Goal: Task Accomplishment & Management: Complete application form

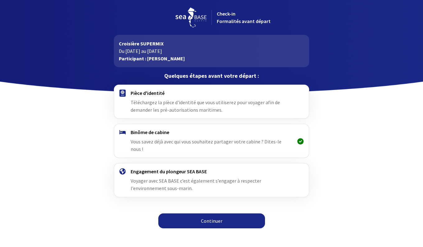
click at [194, 142] on span "Vous savez déjà avec qui vous souhaitez partager votre cabine ? Dites-le nous !" at bounding box center [206, 145] width 151 height 14
click at [151, 135] on h4 "Binôme de cabine" at bounding box center [211, 132] width 161 height 6
click at [150, 91] on h4 "Pièce d'identité" at bounding box center [211, 93] width 161 height 6
click at [194, 213] on link "Continuer" at bounding box center [211, 220] width 107 height 15
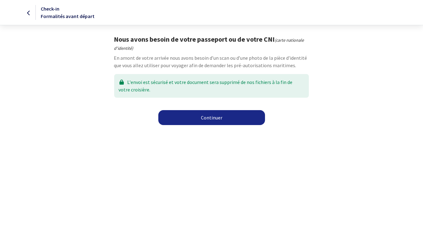
click at [189, 118] on link "Continuer" at bounding box center [211, 117] width 107 height 15
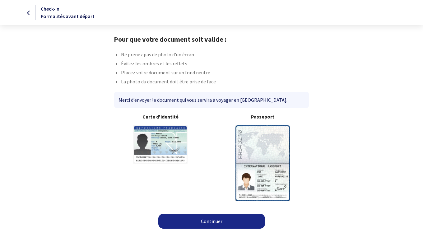
click at [270, 145] on img at bounding box center [263, 163] width 54 height 76
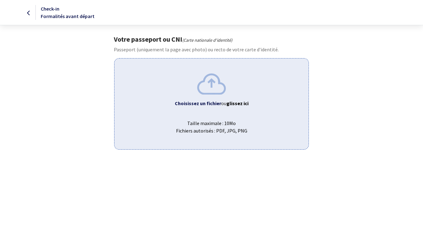
click at [208, 101] on b "Choisissez un fichier" at bounding box center [198, 103] width 46 height 6
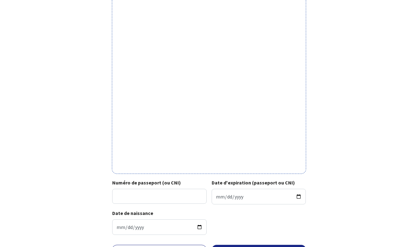
scroll to position [142, 0]
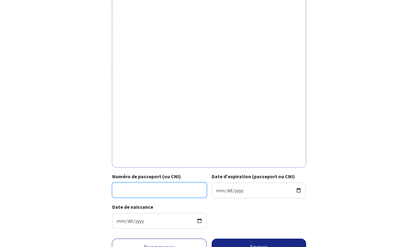
click at [144, 187] on input "Numéro de passeport (ou CNI)" at bounding box center [159, 190] width 95 height 15
type input "25DA01962"
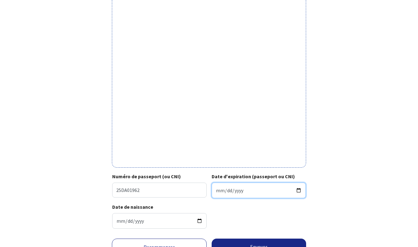
click at [223, 190] on input "Date d'expiration (passeport ou CNI)" at bounding box center [259, 191] width 95 height 16
type input "0202-04-10"
type input "2035-04-10"
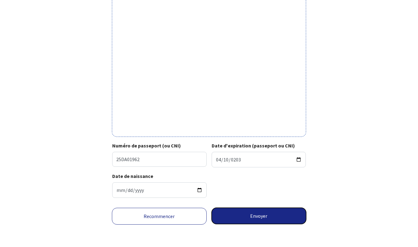
click at [271, 218] on button "Envoyer" at bounding box center [259, 216] width 95 height 16
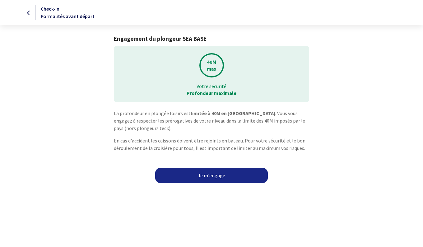
click at [217, 176] on link "Je m'engage" at bounding box center [211, 175] width 113 height 15
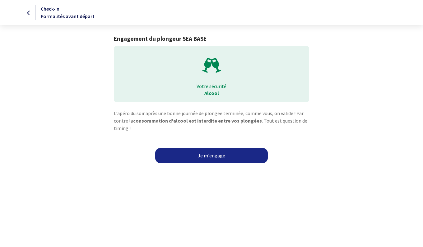
click at [198, 155] on link "Je m'engage" at bounding box center [211, 155] width 113 height 15
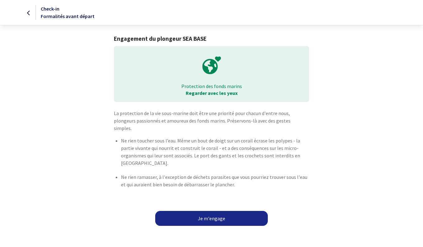
click at [210, 211] on link "Je m'engage" at bounding box center [211, 218] width 113 height 15
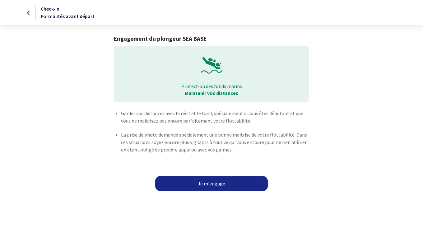
click at [208, 183] on link "Je m'engage" at bounding box center [211, 183] width 113 height 15
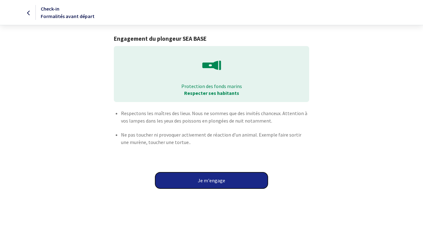
click at [208, 183] on button "Je m'engage" at bounding box center [211, 180] width 113 height 16
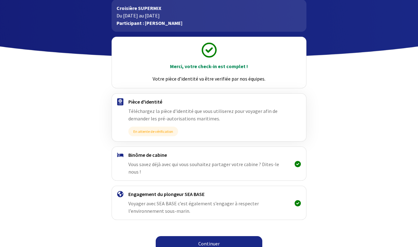
scroll to position [36, 0]
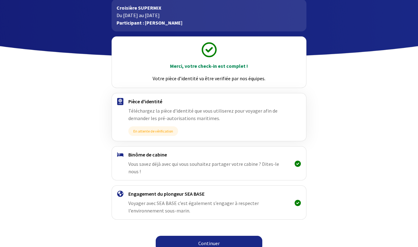
click at [190, 237] on link "Continuer" at bounding box center [209, 243] width 107 height 15
